Goal: Find specific page/section: Find specific page/section

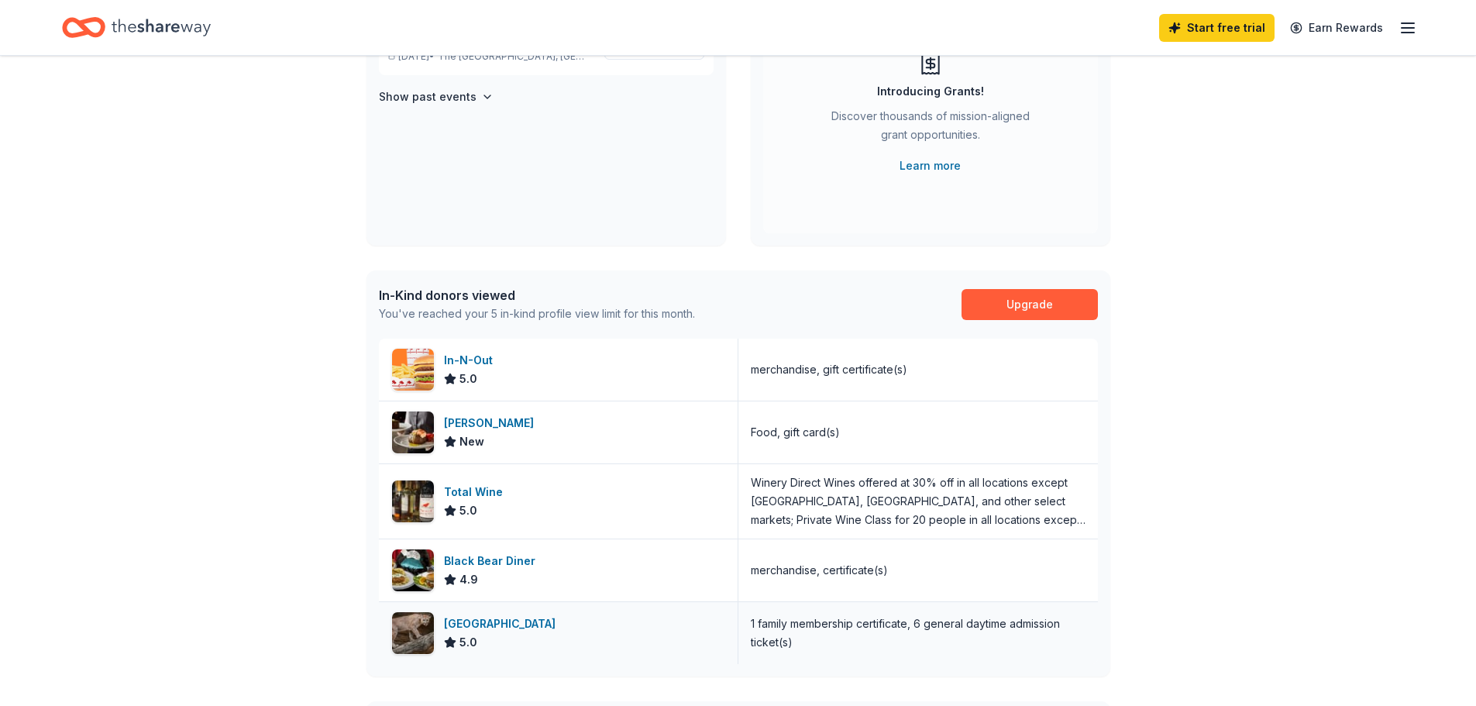
scroll to position [232, 0]
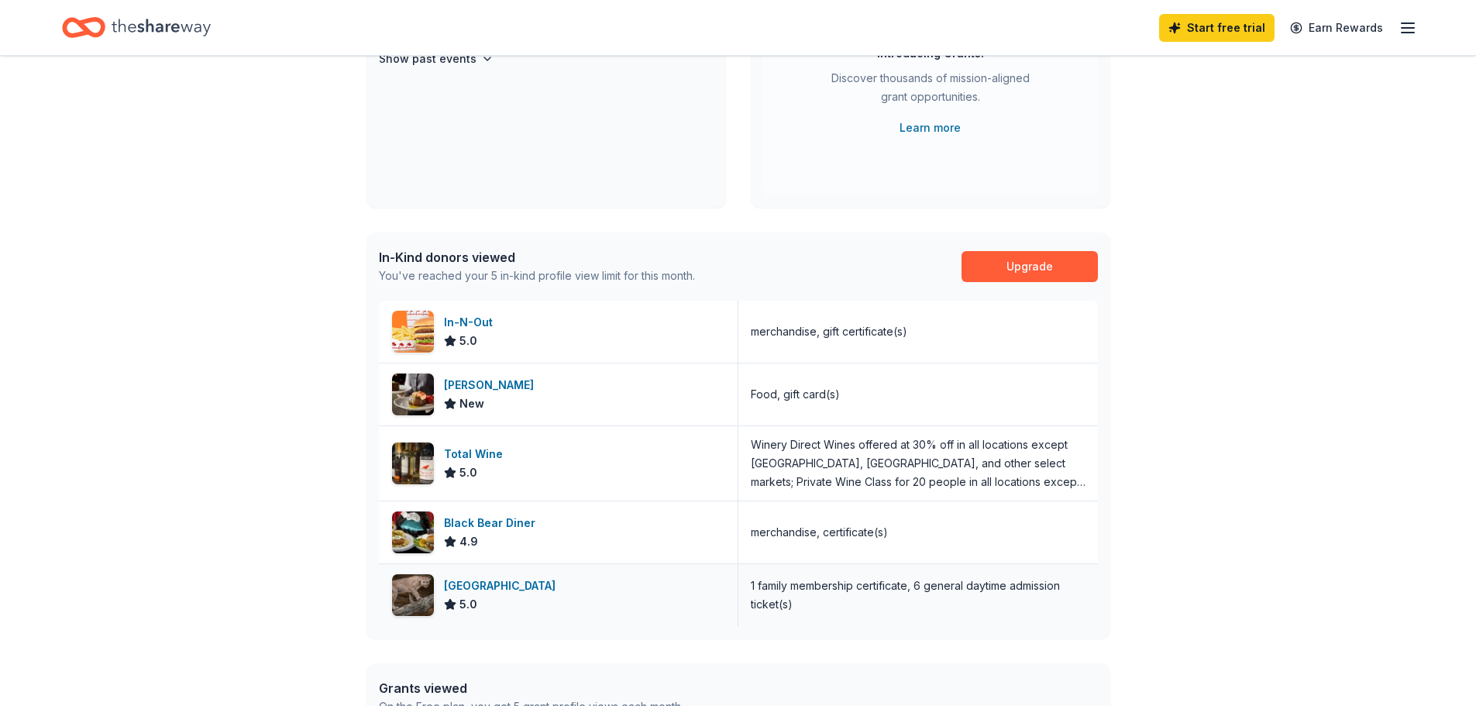
click at [501, 591] on div "[GEOGRAPHIC_DATA]" at bounding box center [503, 586] width 118 height 19
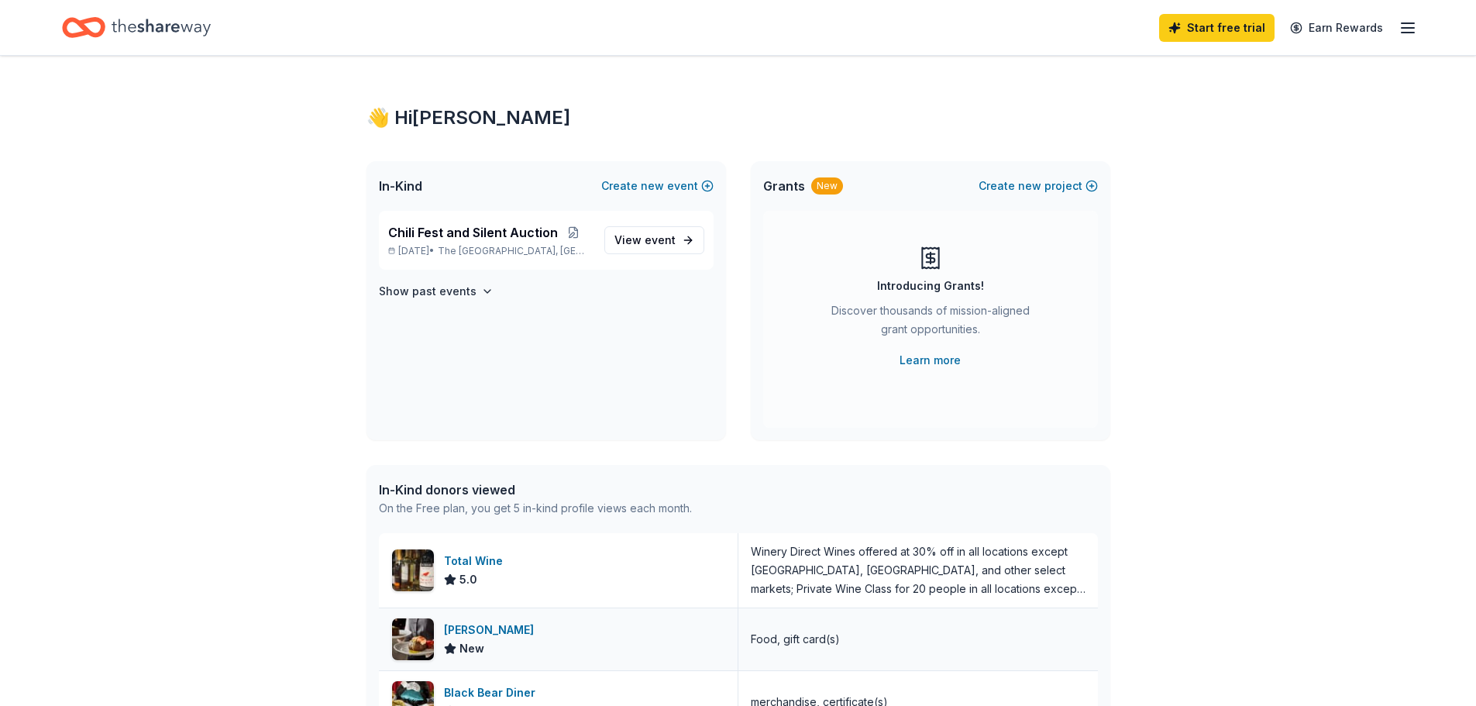
scroll to position [155, 0]
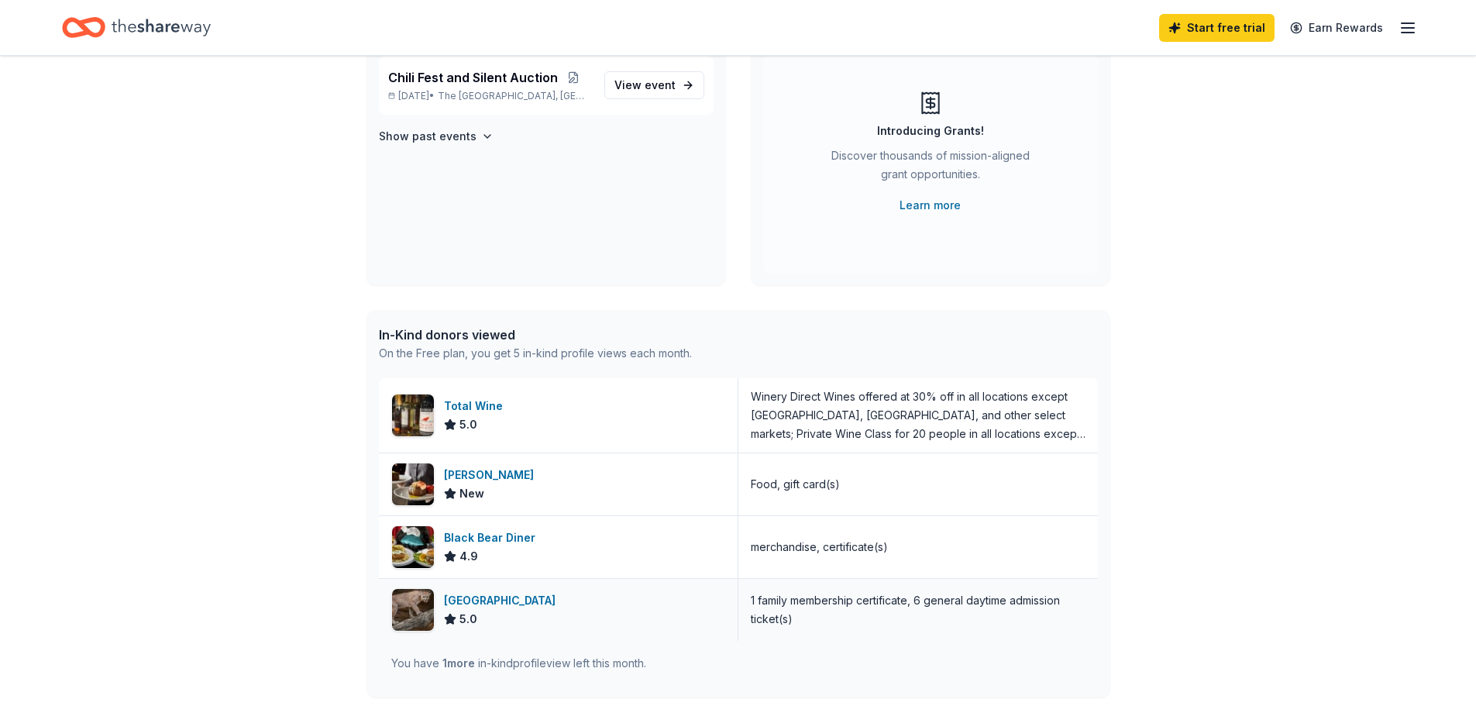
click at [473, 600] on div "[GEOGRAPHIC_DATA]" at bounding box center [503, 600] width 118 height 19
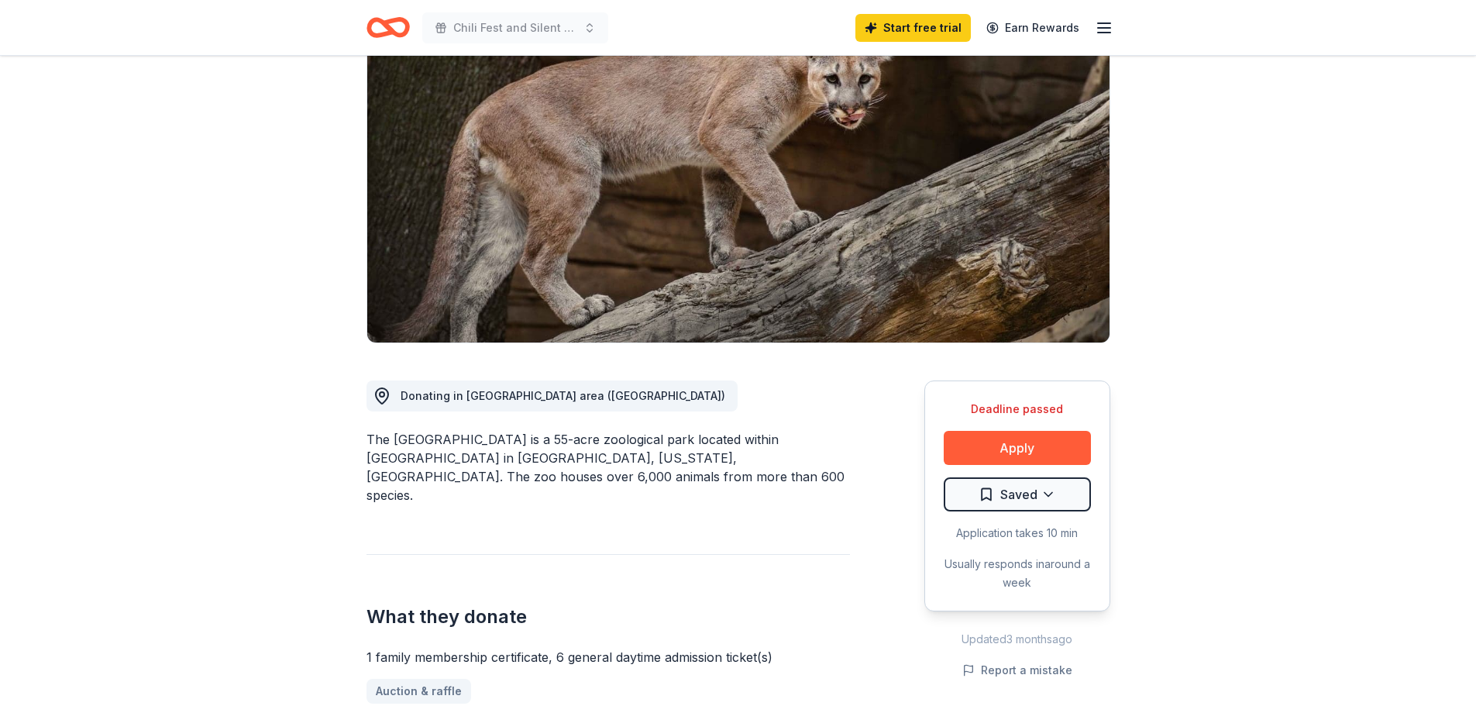
scroll to position [232, 0]
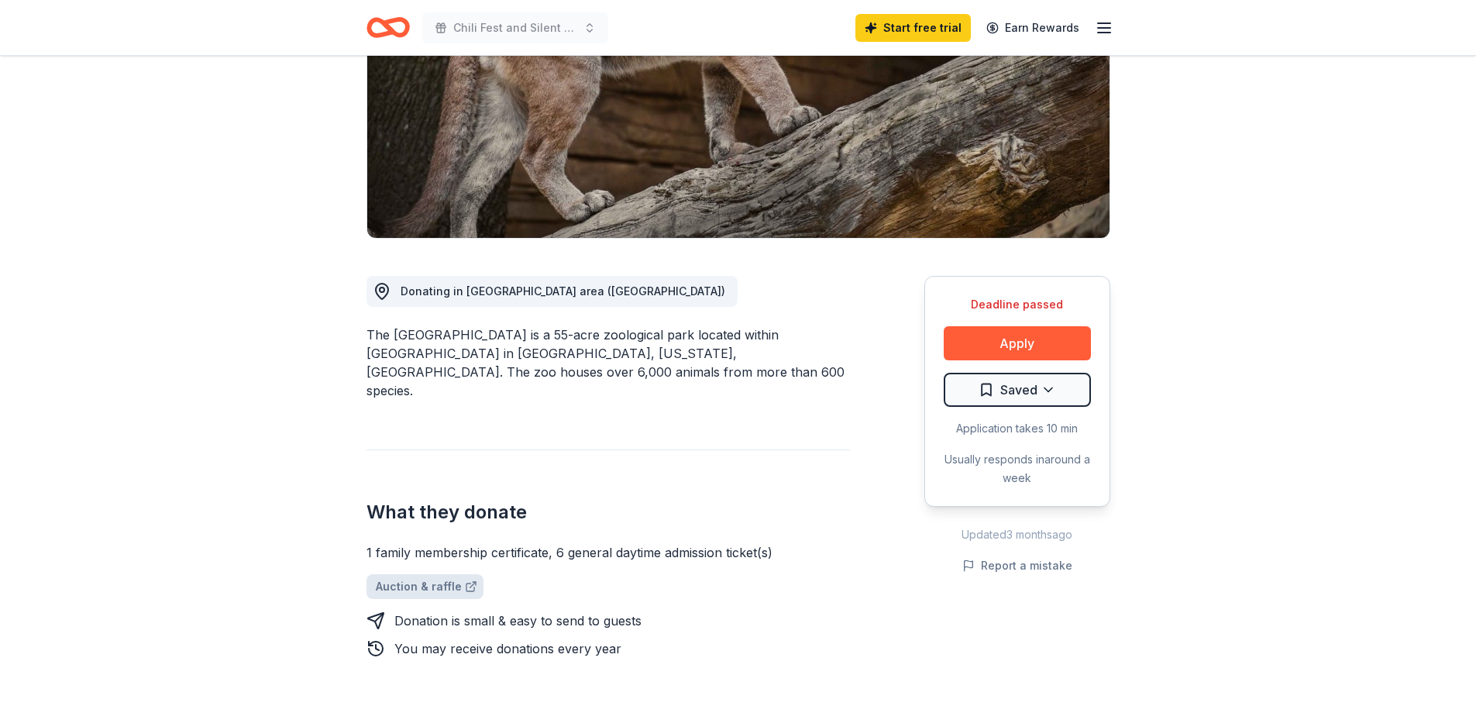
click at [438, 574] on link "Auction & raffle" at bounding box center [425, 586] width 117 height 25
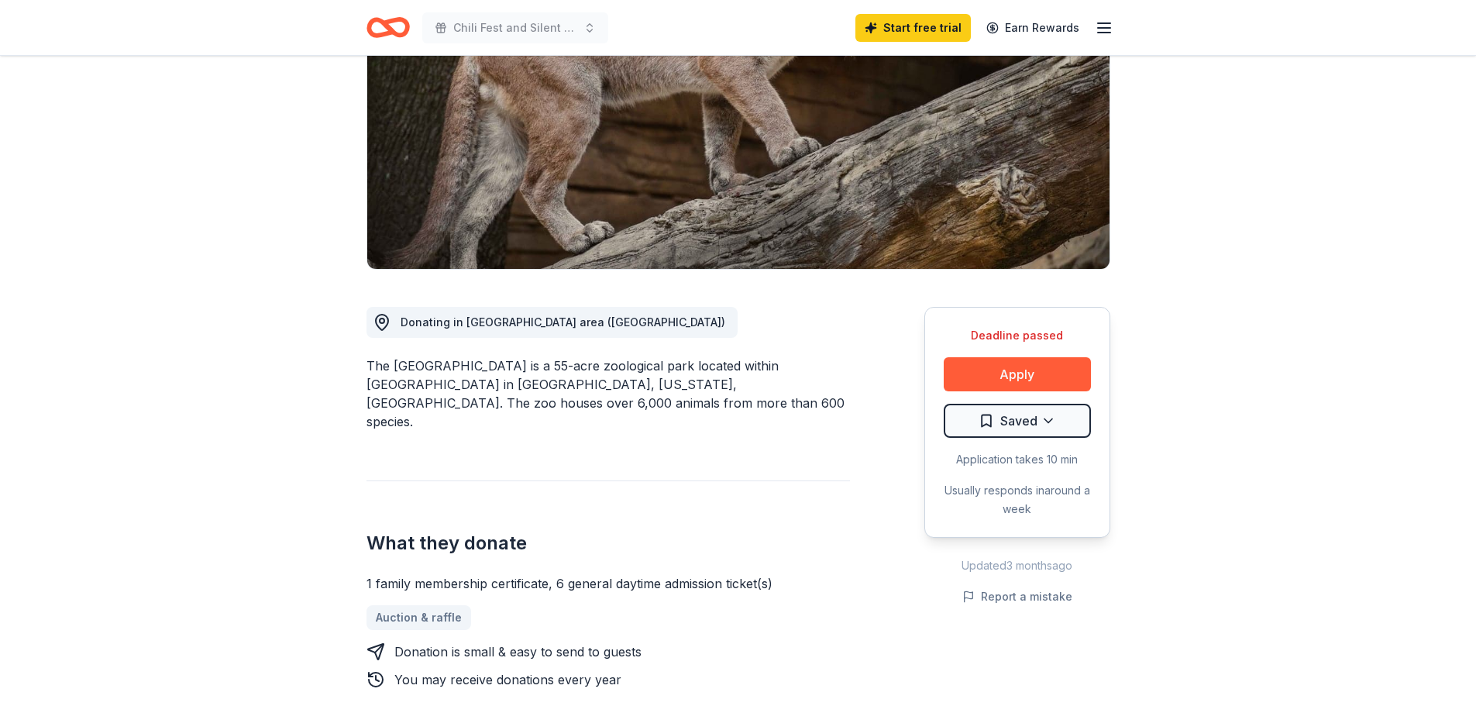
scroll to position [0, 0]
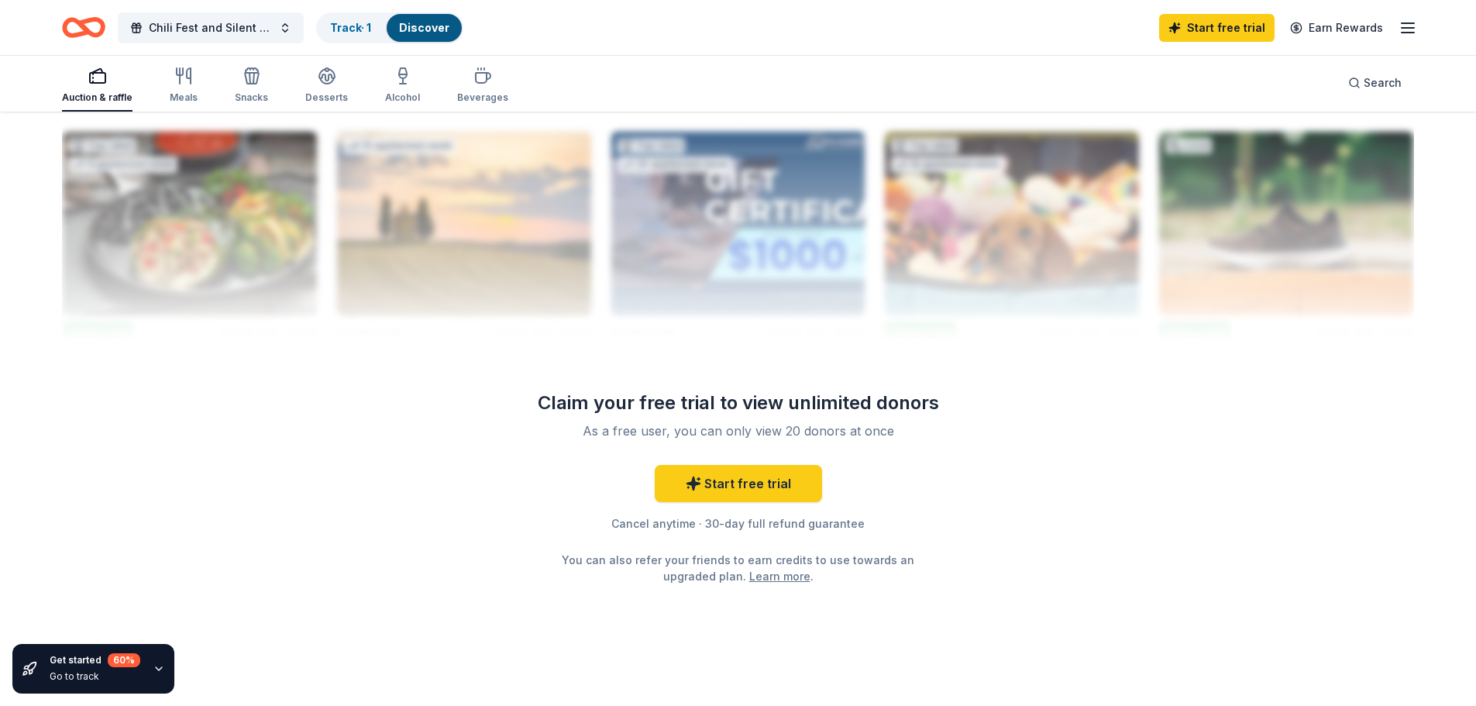
scroll to position [1546, 0]
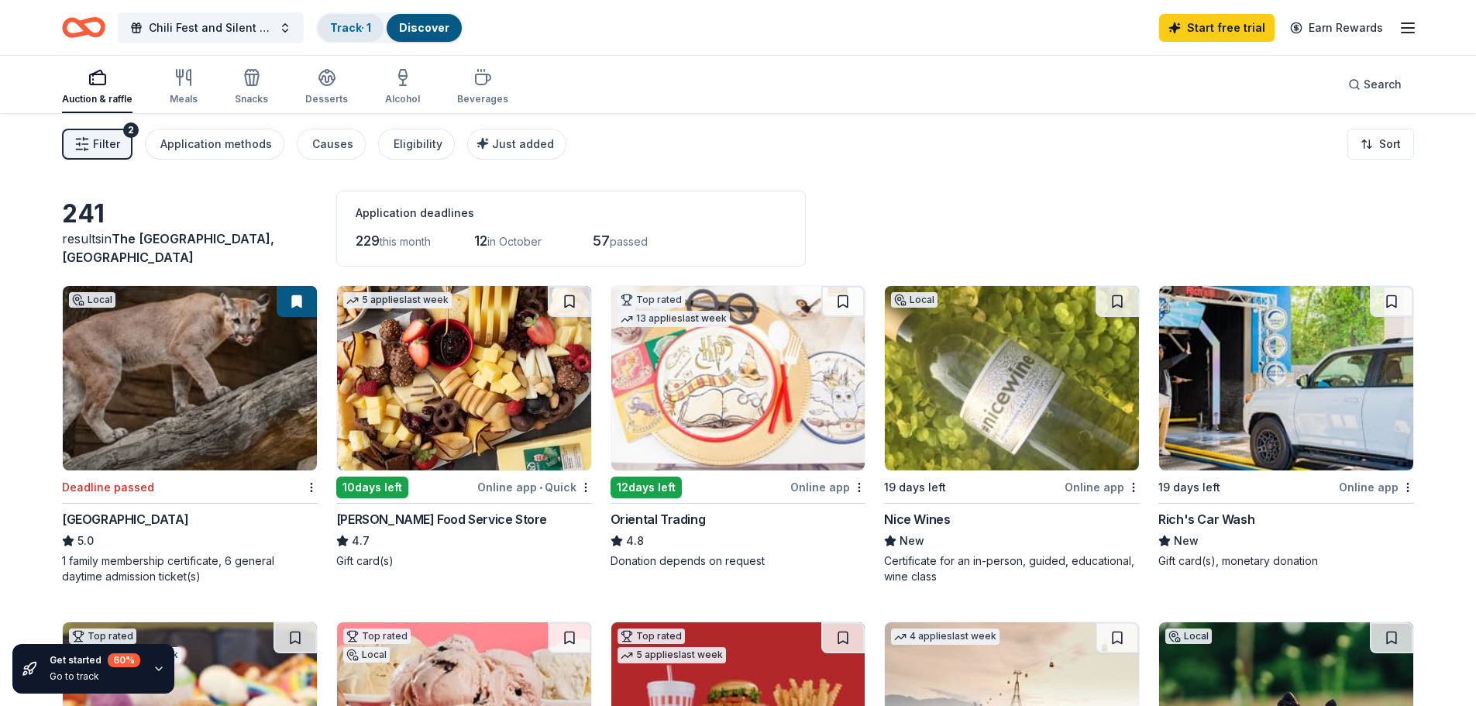
click at [356, 24] on link "Track · 1" at bounding box center [350, 27] width 41 height 13
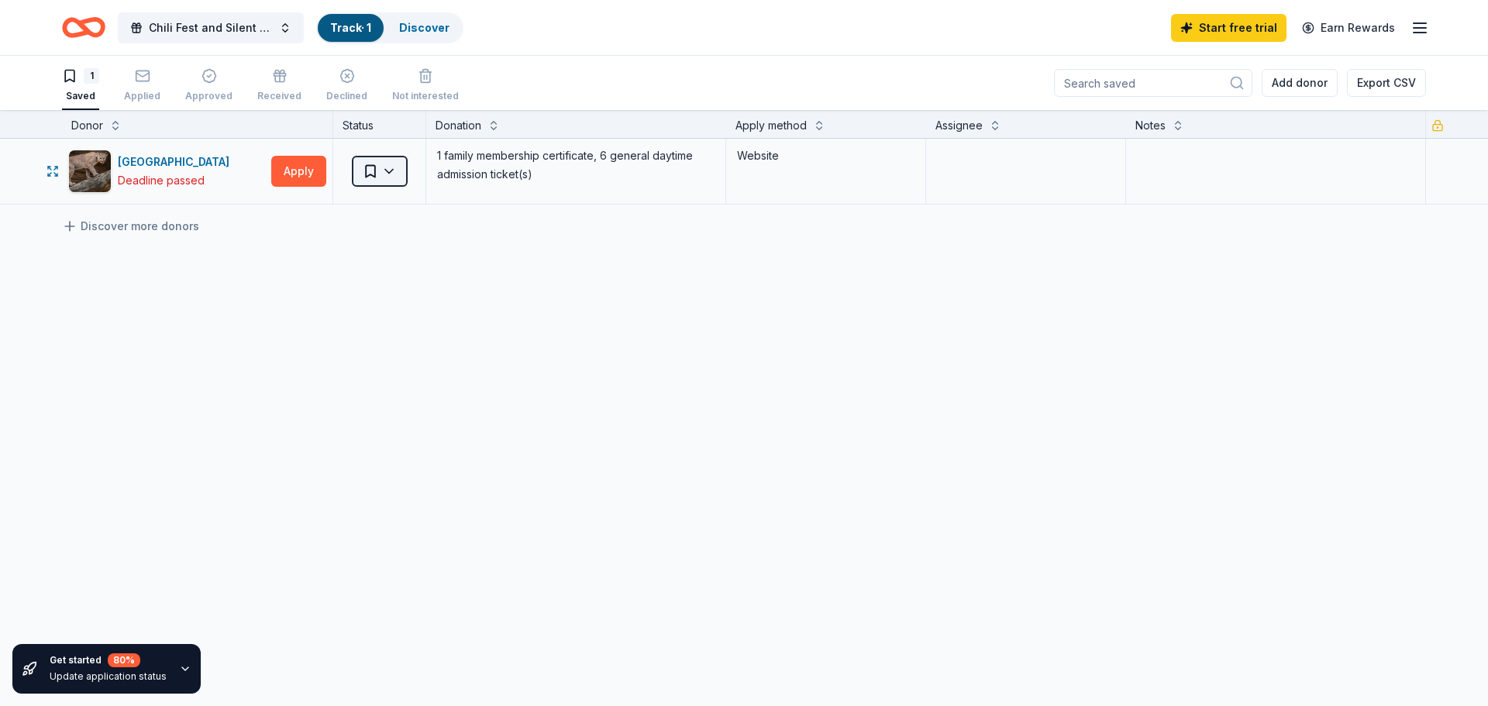
click at [388, 168] on html "Chili Fest and Silent Auction Track · 1 Discover Start free trial Earn Rewards …" at bounding box center [744, 353] width 1488 height 706
drag, startPoint x: 145, startPoint y: 90, endPoint x: 188, endPoint y: 89, distance: 43.4
click at [149, 89] on html "Chili Fest and Silent Auction Track · 1 Discover Start free trial Earn Rewards …" at bounding box center [744, 353] width 1488 height 706
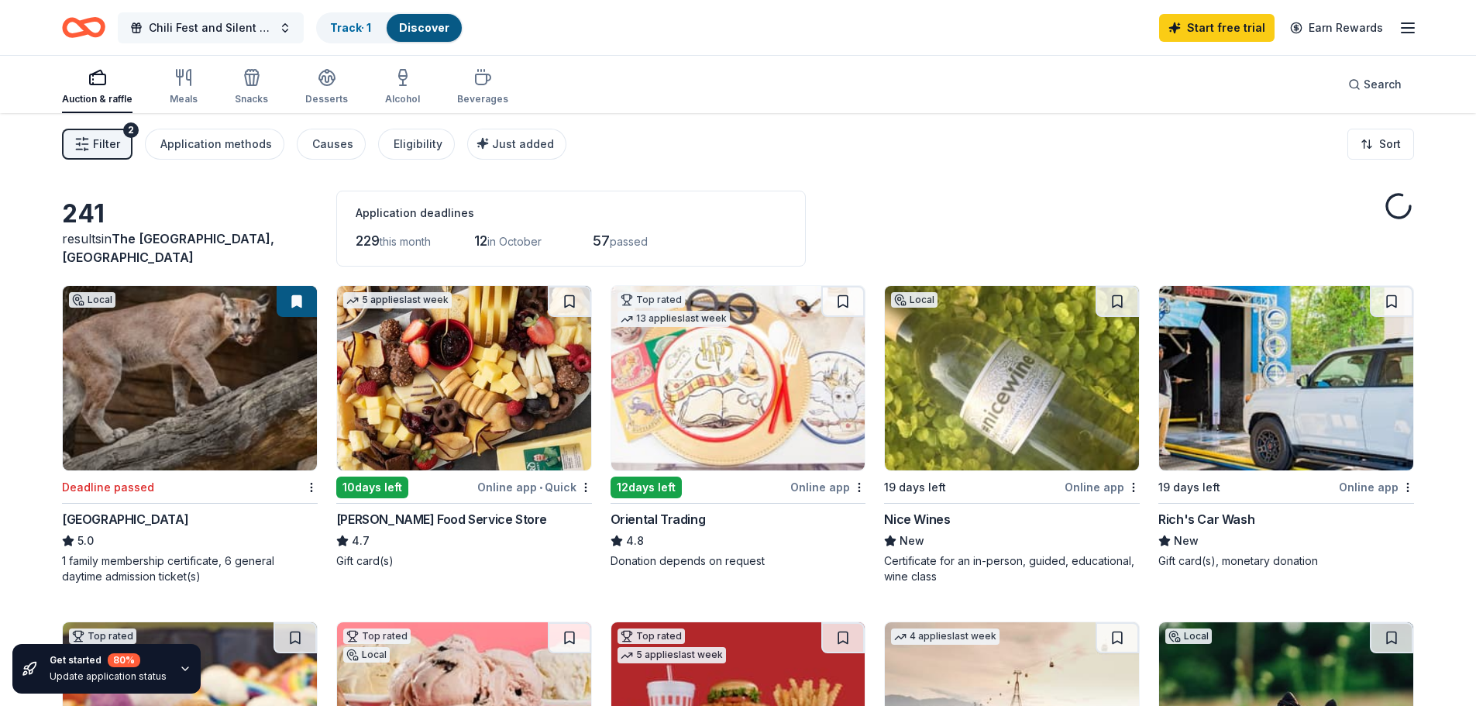
click at [197, 26] on span "Chili Fest and Silent Auction" at bounding box center [211, 28] width 124 height 19
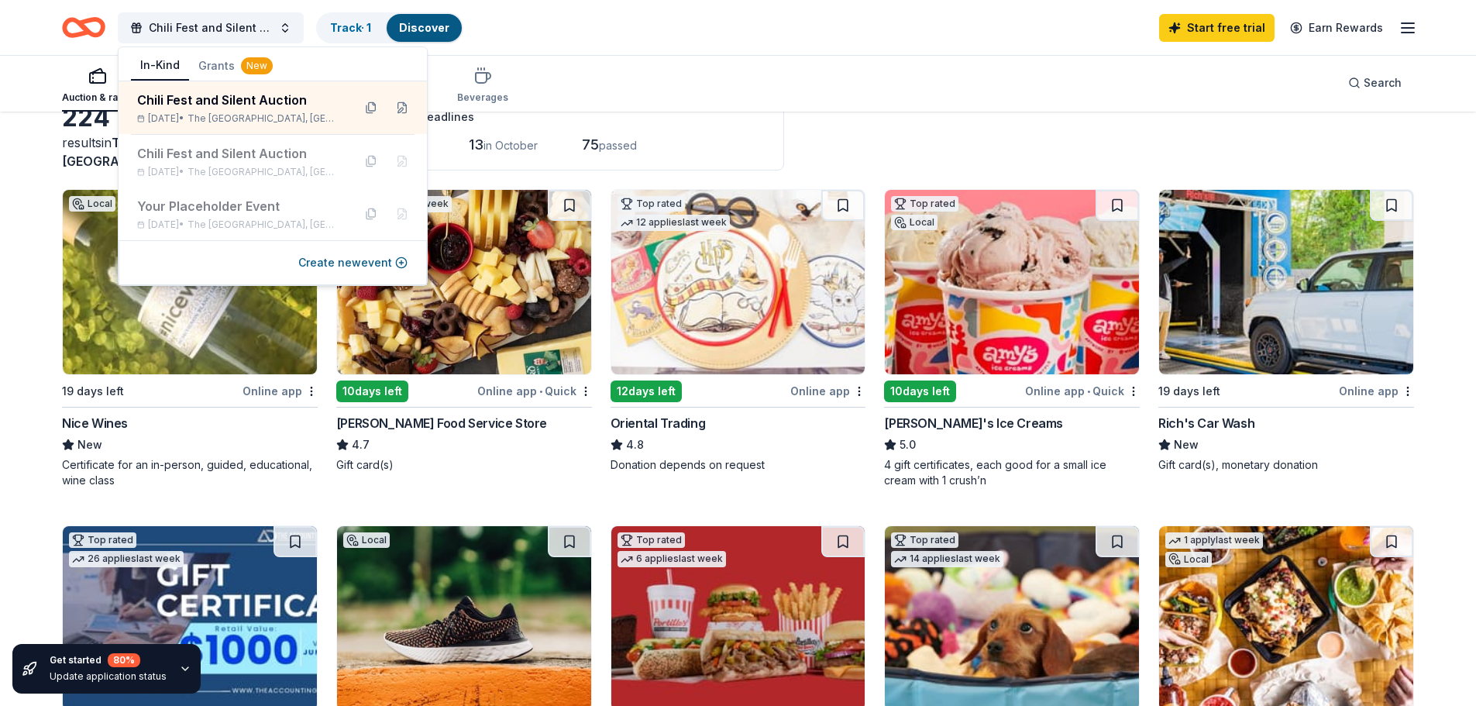
scroll to position [77, 0]
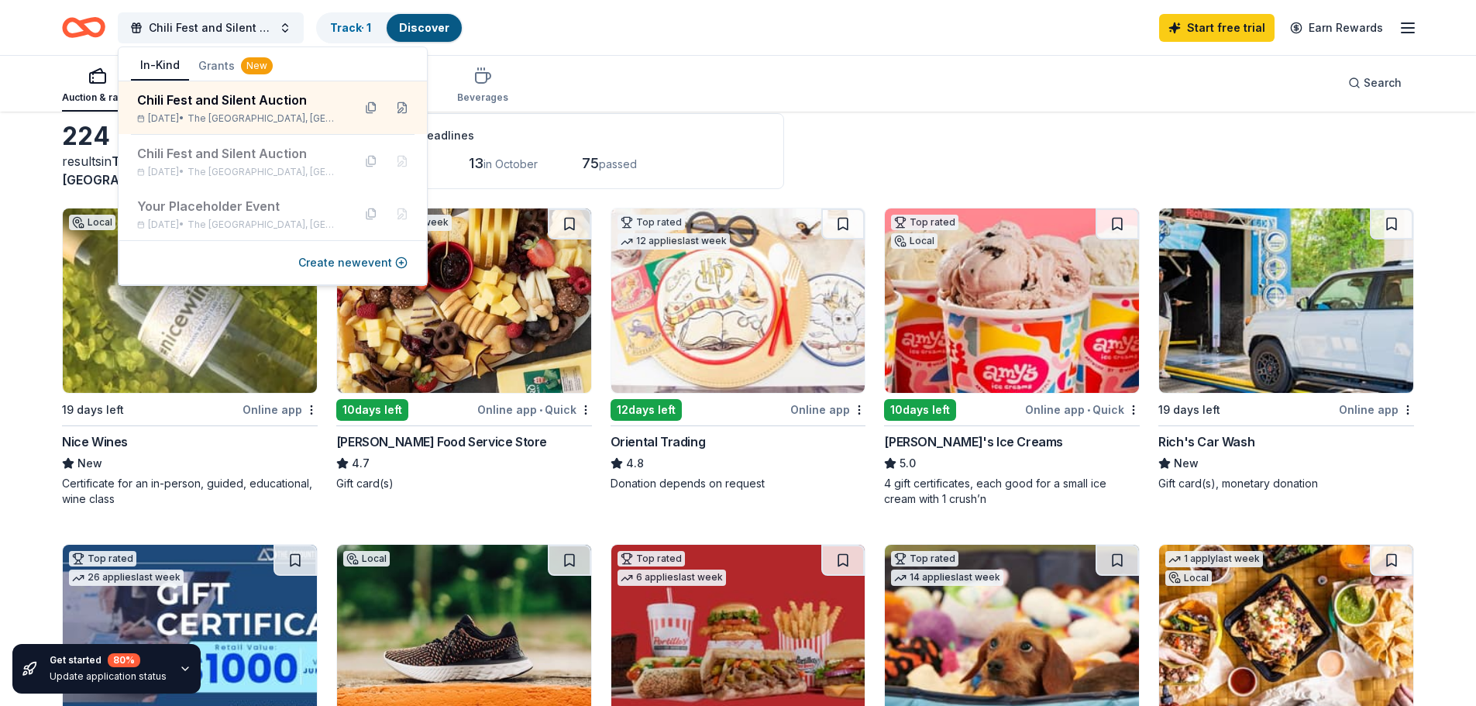
click at [805, 81] on div "Auction & raffle Meals Snacks Desserts Alcohol Beverages Search" at bounding box center [738, 82] width 1352 height 57
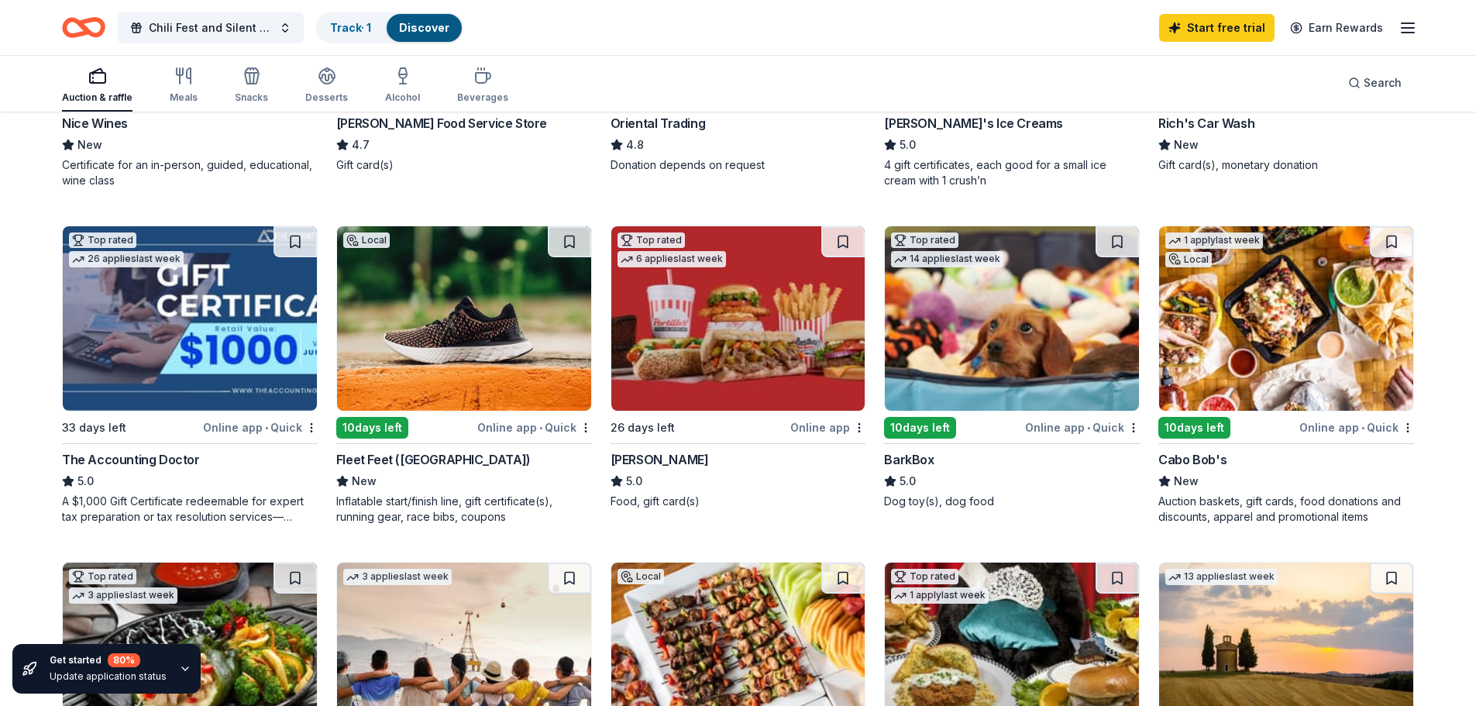
scroll to position [387, 0]
